Goal: Information Seeking & Learning: Understand process/instructions

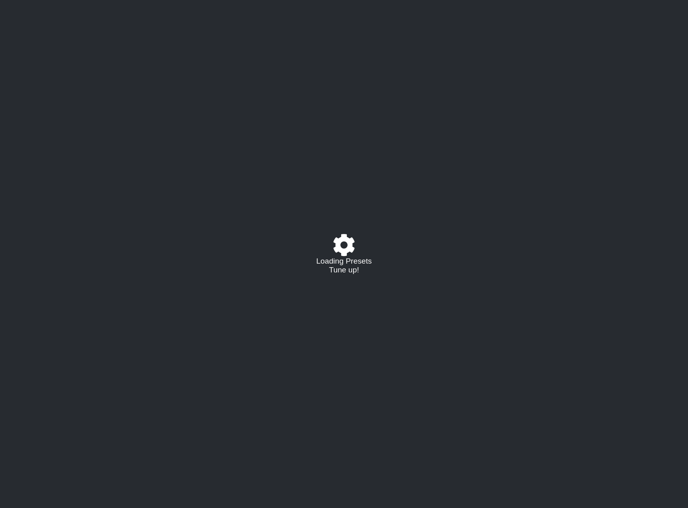
select select "/022923284010"
select select "A"
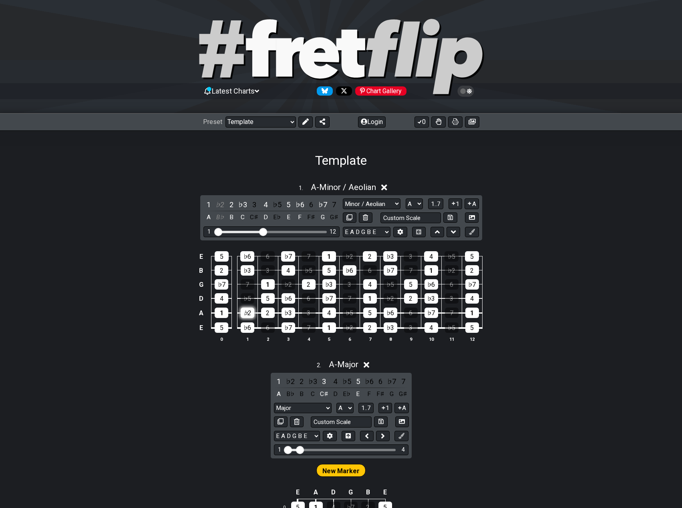
click at [246, 311] on div "♭2" at bounding box center [248, 313] width 14 height 10
click at [248, 328] on div "♭6" at bounding box center [248, 328] width 14 height 10
click at [276, 119] on select "Welcome to #fretflip! Template Custom Preset Minor Pentatonic Major Pentatonic …" at bounding box center [260, 122] width 70 height 11
click at [225, 117] on select "Welcome to #fretflip! Template Custom Preset Minor Pentatonic Major Pentatonic …" at bounding box center [260, 122] width 70 height 11
click at [209, 214] on div "A" at bounding box center [208, 217] width 10 height 11
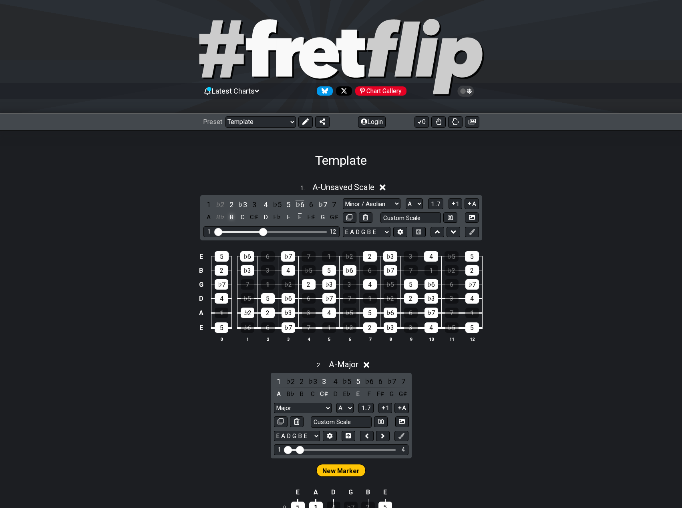
click at [231, 220] on div "B" at bounding box center [231, 217] width 10 height 11
click at [241, 218] on div "C" at bounding box center [242, 217] width 10 height 11
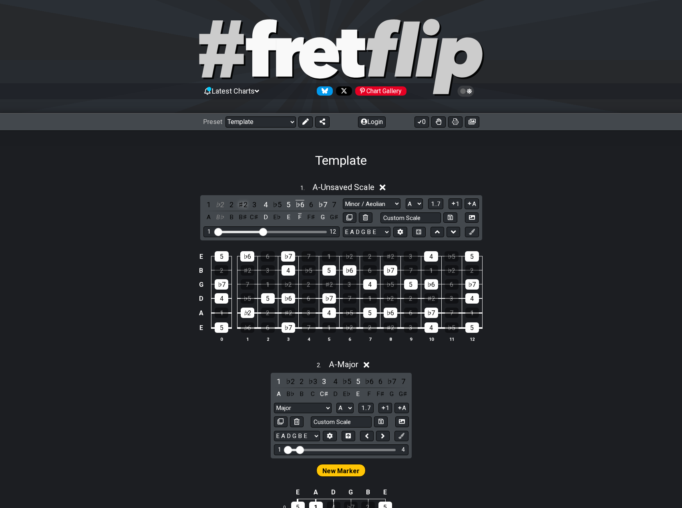
click at [242, 203] on div "♯2" at bounding box center [242, 204] width 10 height 11
click at [267, 205] on div "4" at bounding box center [265, 204] width 10 height 11
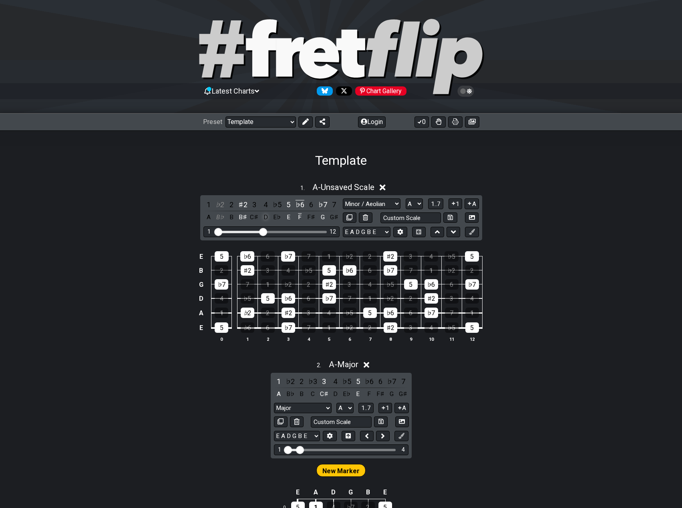
click at [265, 217] on div "D" at bounding box center [265, 217] width 10 height 11
click at [240, 216] on div "B♯" at bounding box center [242, 217] width 10 height 11
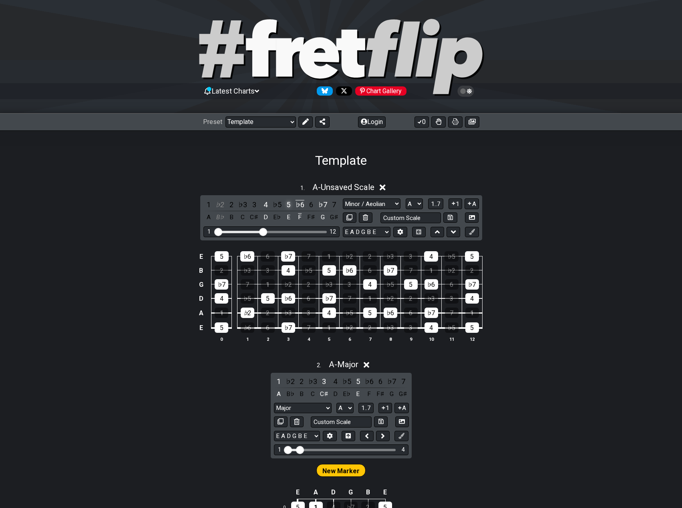
click at [285, 203] on div "5" at bounding box center [288, 204] width 10 height 11
click at [300, 212] on div "F" at bounding box center [300, 217] width 10 height 11
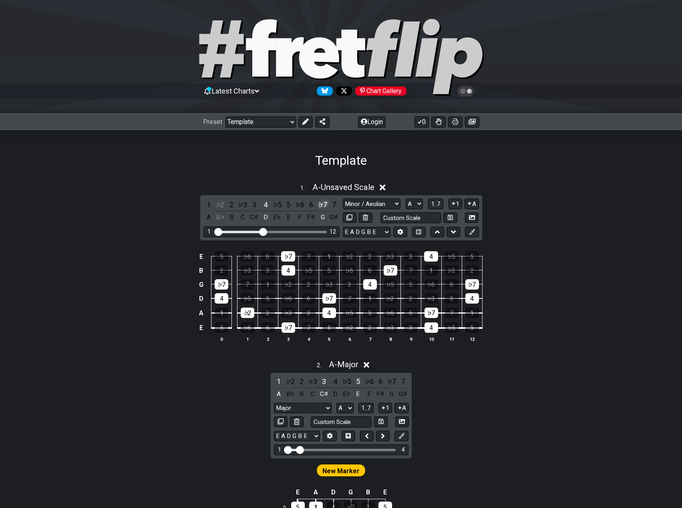
click at [322, 205] on div "♭7" at bounding box center [322, 204] width 10 height 11
click at [265, 218] on div "D" at bounding box center [265, 217] width 10 height 11
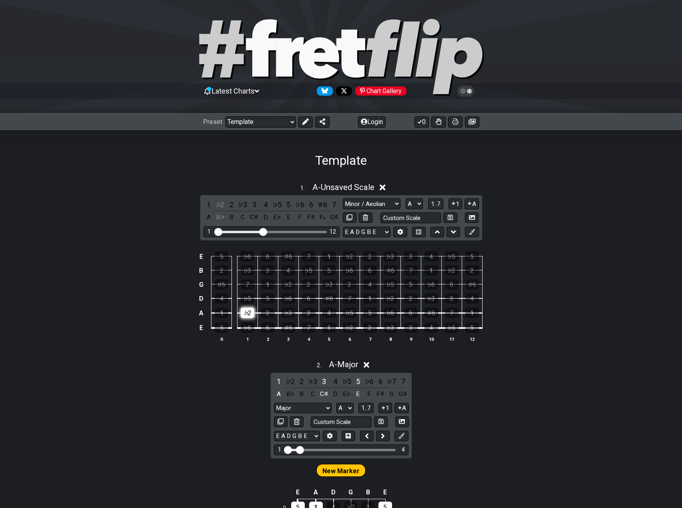
click at [244, 316] on div "♭2" at bounding box center [248, 313] width 14 height 10
click at [208, 219] on div "A" at bounding box center [208, 217] width 10 height 11
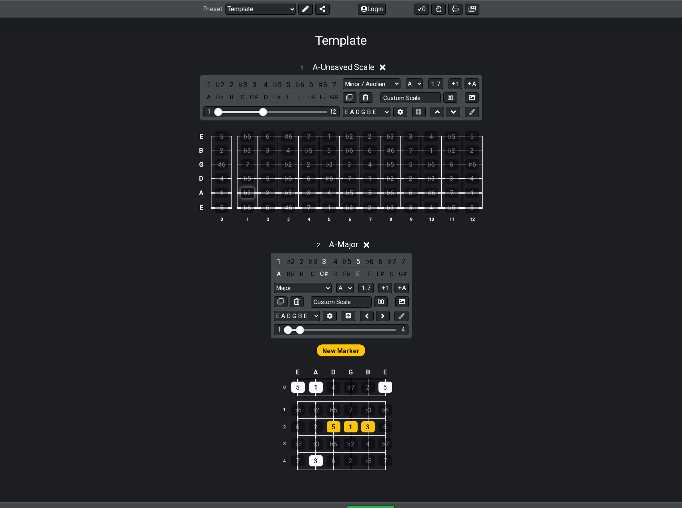
click at [248, 196] on div "♭2" at bounding box center [248, 193] width 14 height 10
click at [249, 207] on div "♭6" at bounding box center [248, 208] width 14 height 10
click at [249, 211] on div "♭6" at bounding box center [248, 208] width 14 height 10
click at [246, 196] on div "♭2" at bounding box center [248, 193] width 14 height 10
click at [265, 192] on div "2" at bounding box center [268, 193] width 14 height 10
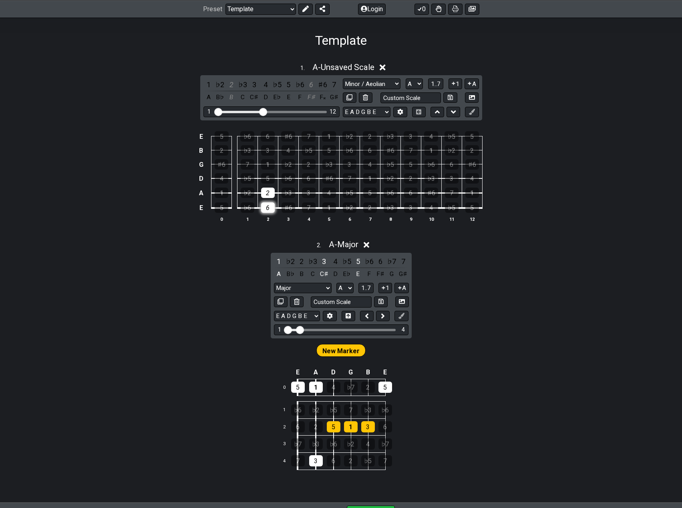
click at [269, 203] on div "6" at bounding box center [268, 208] width 14 height 10
click at [366, 245] on icon at bounding box center [367, 245] width 6 height 8
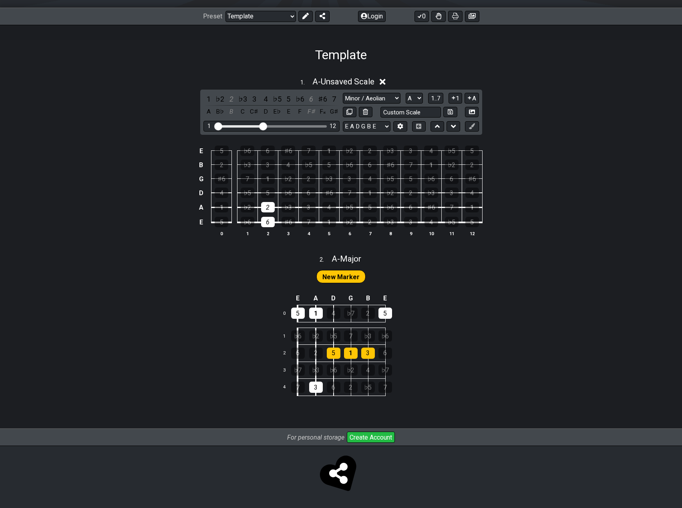
scroll to position [105, 0]
click at [271, 22] on select "Welcome to #fretflip! Template Custom Preset Minor Pentatonic Major Pentatonic …" at bounding box center [260, 16] width 70 height 11
click at [225, 11] on select "Welcome to #fretflip! Template Custom Preset Minor Pentatonic Major Pentatonic …" at bounding box center [260, 16] width 70 height 11
click at [333, 279] on span "New Marker" at bounding box center [340, 278] width 37 height 12
click at [337, 279] on span "New Marker" at bounding box center [340, 278] width 37 height 12
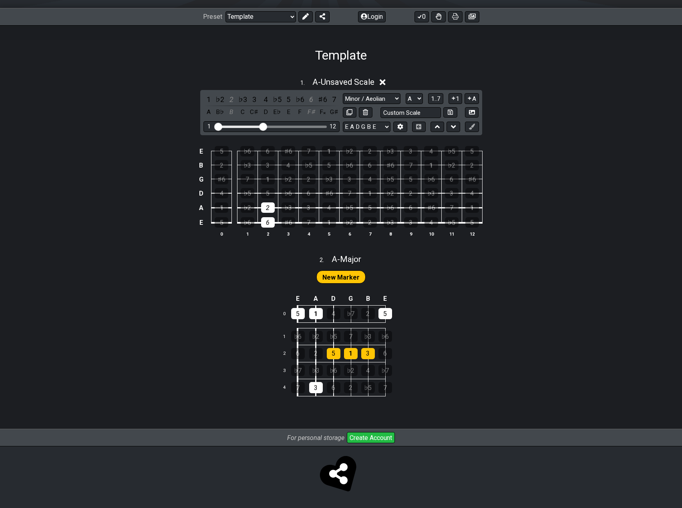
click at [337, 279] on span "New Marker" at bounding box center [340, 278] width 37 height 12
drag, startPoint x: 294, startPoint y: 308, endPoint x: 303, endPoint y: 308, distance: 8.8
click at [296, 308] on div "5" at bounding box center [298, 313] width 14 height 11
click at [314, 308] on div "1" at bounding box center [316, 313] width 14 height 11
click at [382, 314] on div "5" at bounding box center [385, 313] width 14 height 11
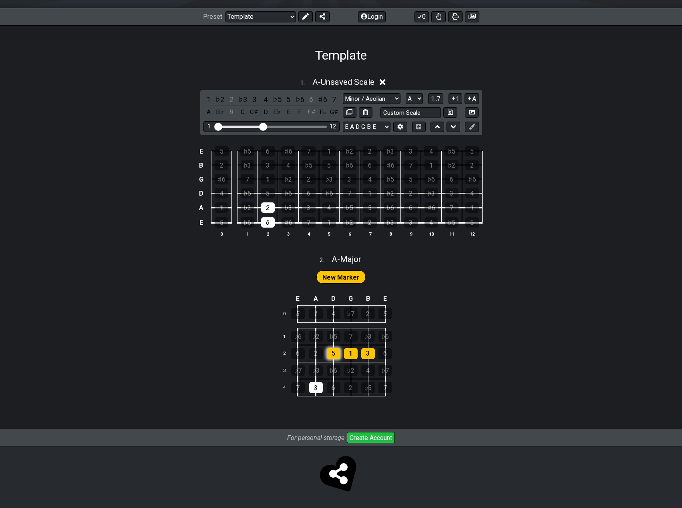
click at [336, 351] on div "5" at bounding box center [334, 353] width 14 height 11
click at [348, 351] on div "1" at bounding box center [351, 353] width 14 height 11
click at [361, 351] on div "3" at bounding box center [368, 353] width 14 height 11
click at [319, 386] on div "3" at bounding box center [316, 387] width 14 height 11
click at [302, 350] on div "6" at bounding box center [298, 353] width 14 height 11
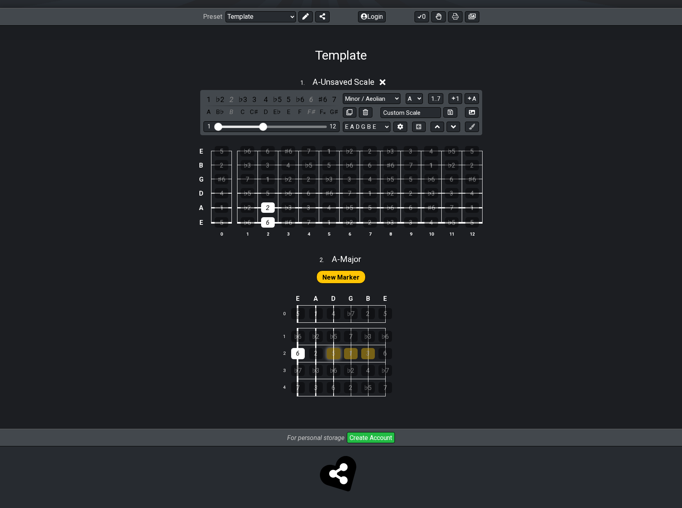
click at [331, 352] on div "5" at bounding box center [334, 353] width 14 height 11
click at [271, 218] on div "6" at bounding box center [268, 222] width 14 height 10
click at [269, 205] on div "2" at bounding box center [268, 208] width 14 height 10
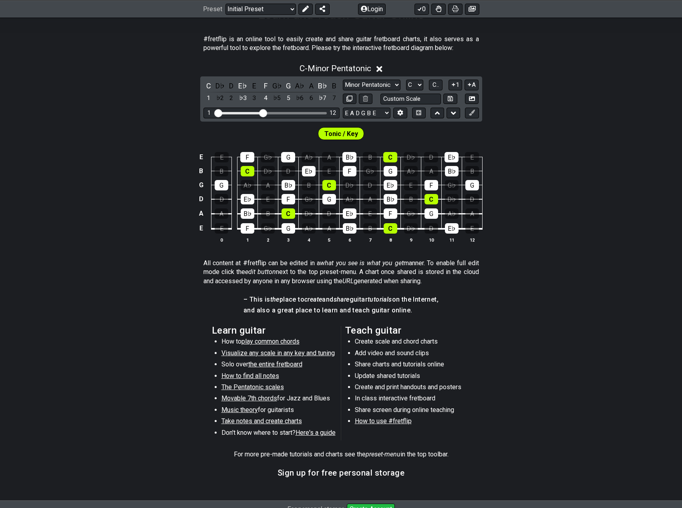
scroll to position [160, 0]
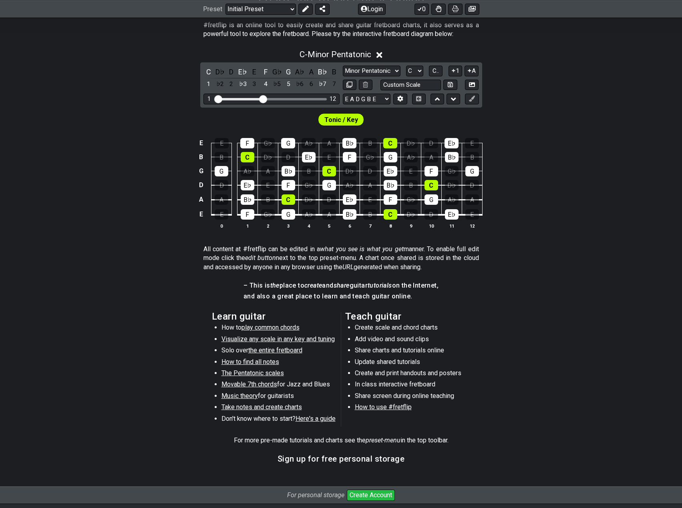
click at [370, 494] on button "Create Account" at bounding box center [371, 495] width 48 height 11
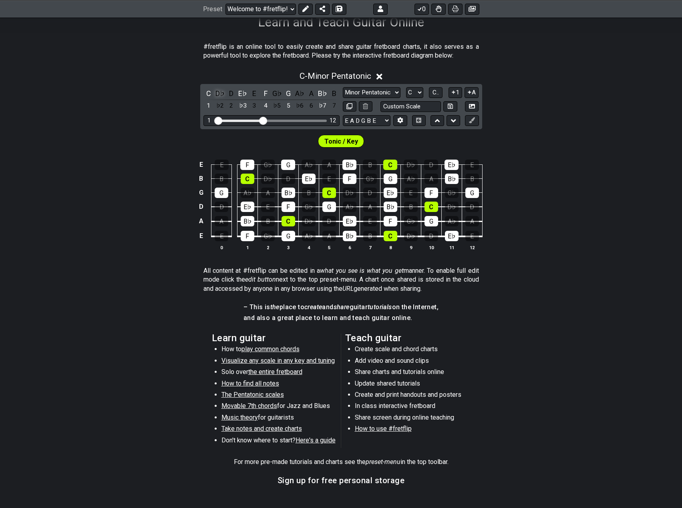
scroll to position [160, 0]
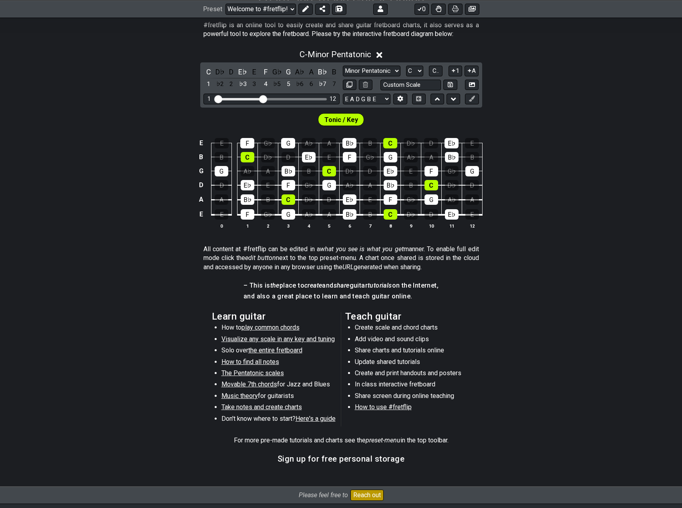
click at [278, 411] on span "Take notes and create charts" at bounding box center [261, 408] width 80 height 8
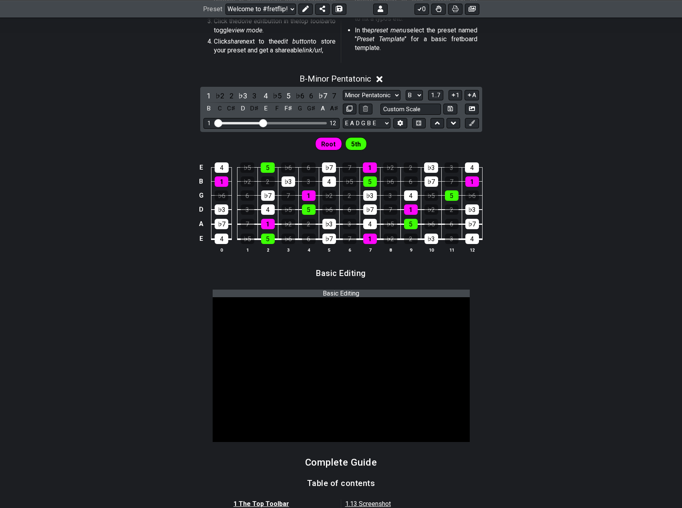
scroll to position [320, 0]
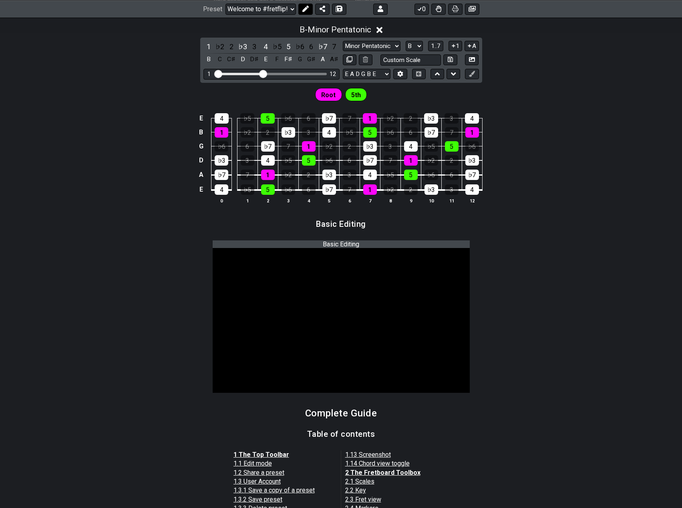
click at [304, 12] on button at bounding box center [305, 8] width 14 height 11
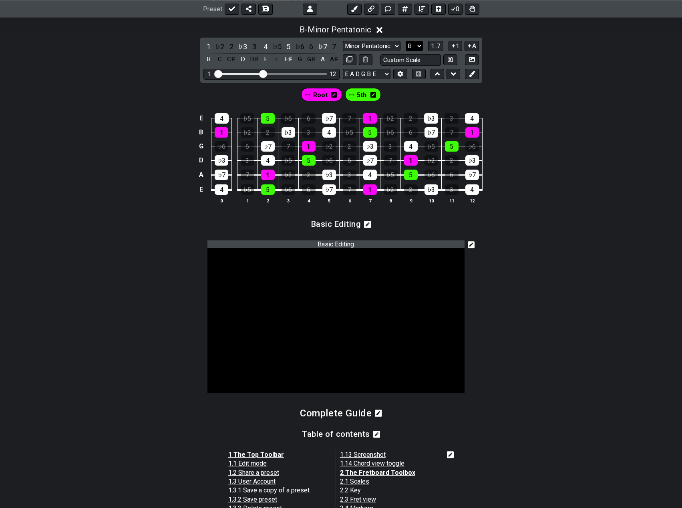
click at [413, 44] on select "A♭ A A♯ B♭ B C C♯ D♭ D D♯ E♭ E F F♯ G♭ G G♯" at bounding box center [414, 46] width 17 height 11
select select "A"
click at [406, 41] on select "A♭ A A♯ B♭ B C C♯ D♭ D D♯ E♭ E F F♯ G♭ G G♯" at bounding box center [414, 46] width 17 height 11
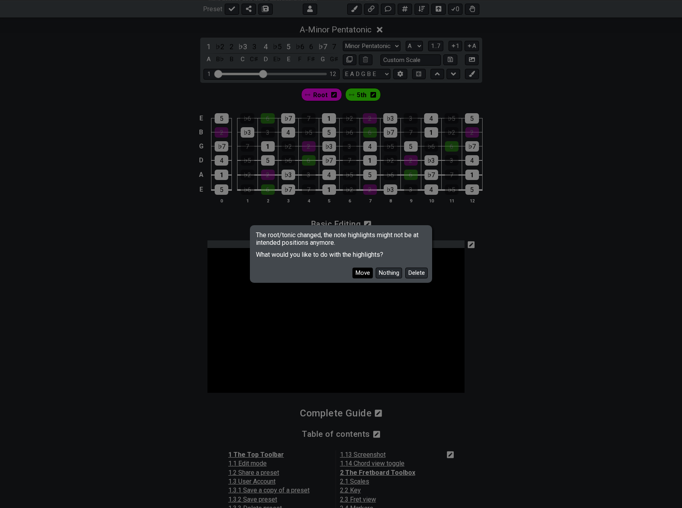
click at [366, 277] on button "Move" at bounding box center [362, 273] width 20 height 11
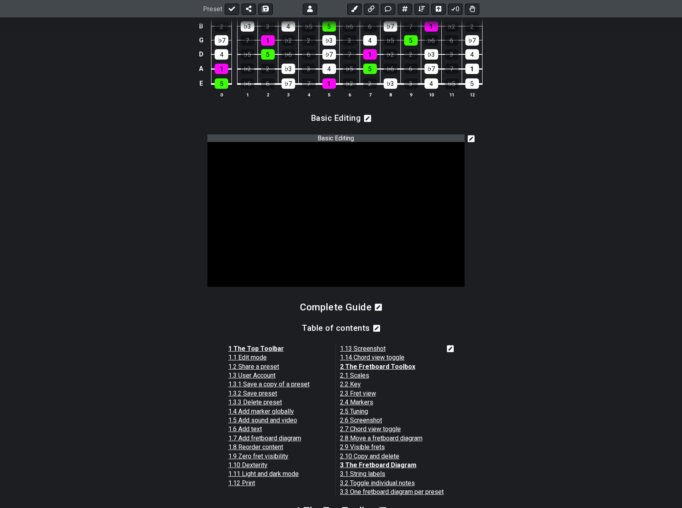
scroll to position [440, 0]
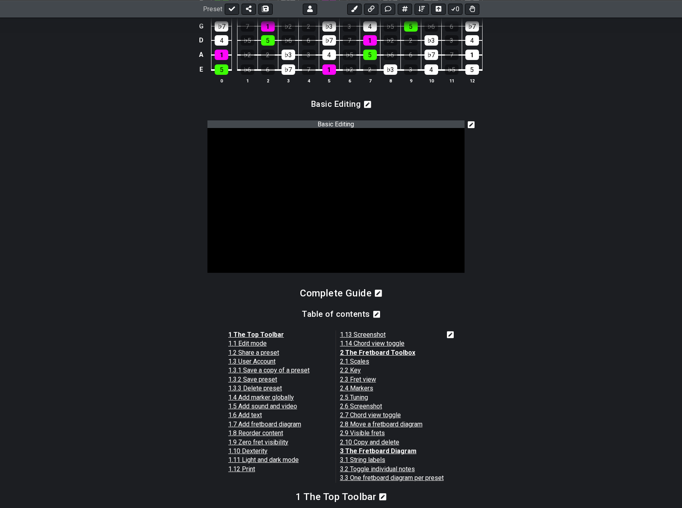
click at [358, 344] on p "1 The Top Toolbar 1.1 Edit mode 1.2 Share a preset 1.3 User Account 1.3.1 Save …" at bounding box center [335, 407] width 215 height 153
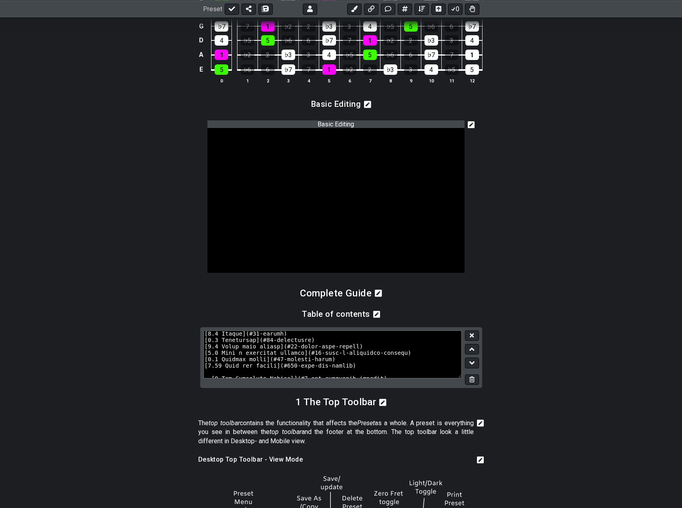
scroll to position [160, 0]
